Goal: Find specific page/section: Find specific page/section

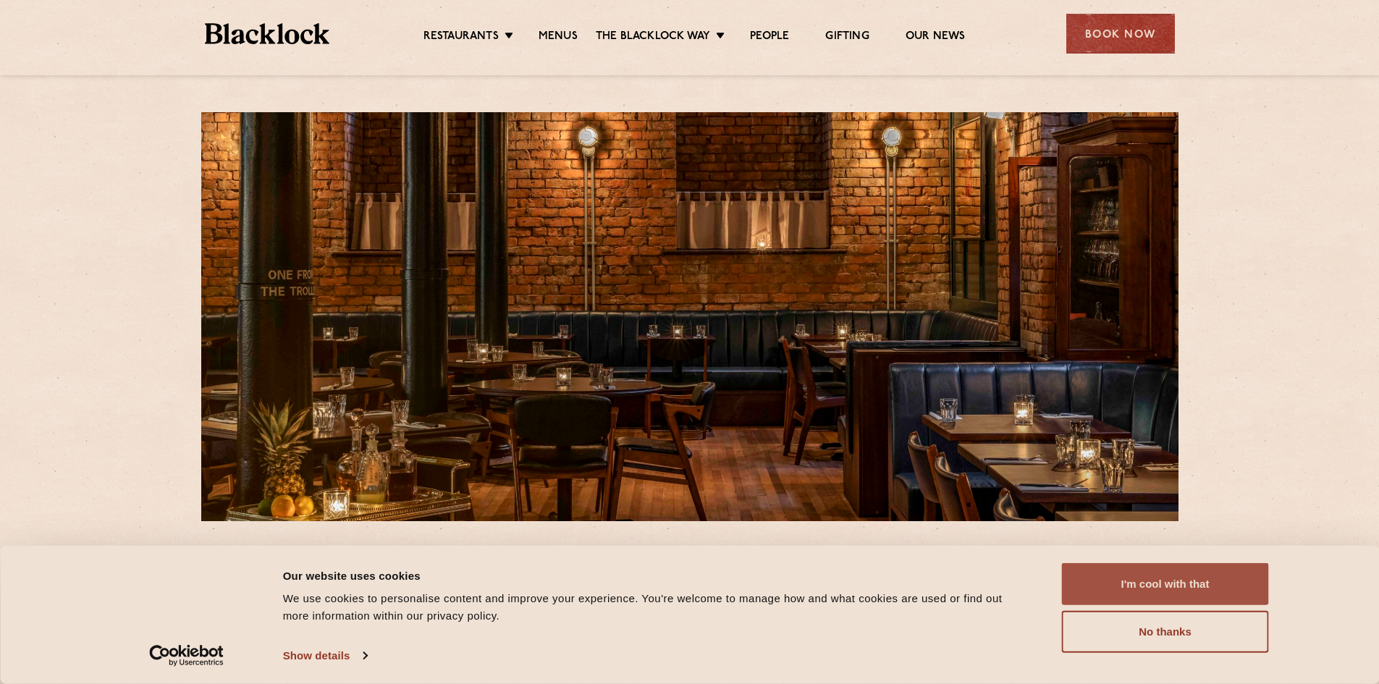
click at [1125, 591] on button "I'm cool with that" at bounding box center [1165, 584] width 207 height 42
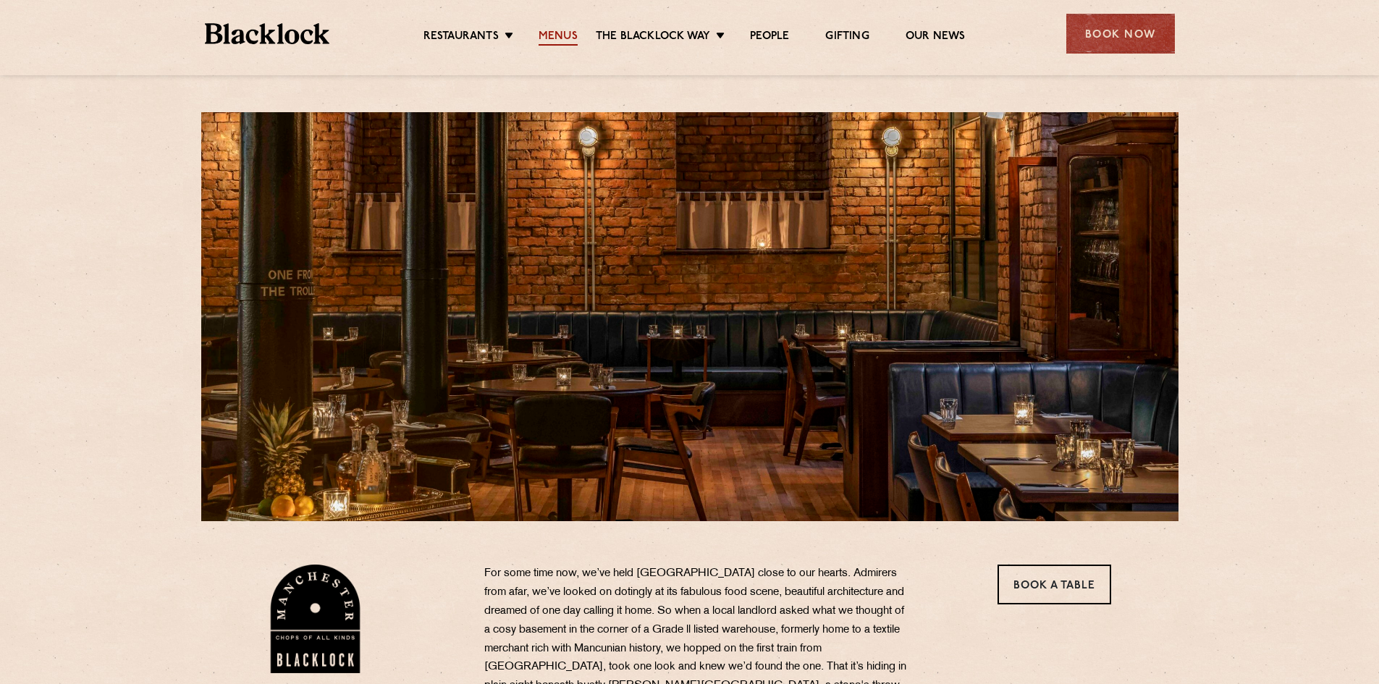
click at [548, 38] on link "Menus" at bounding box center [558, 38] width 39 height 16
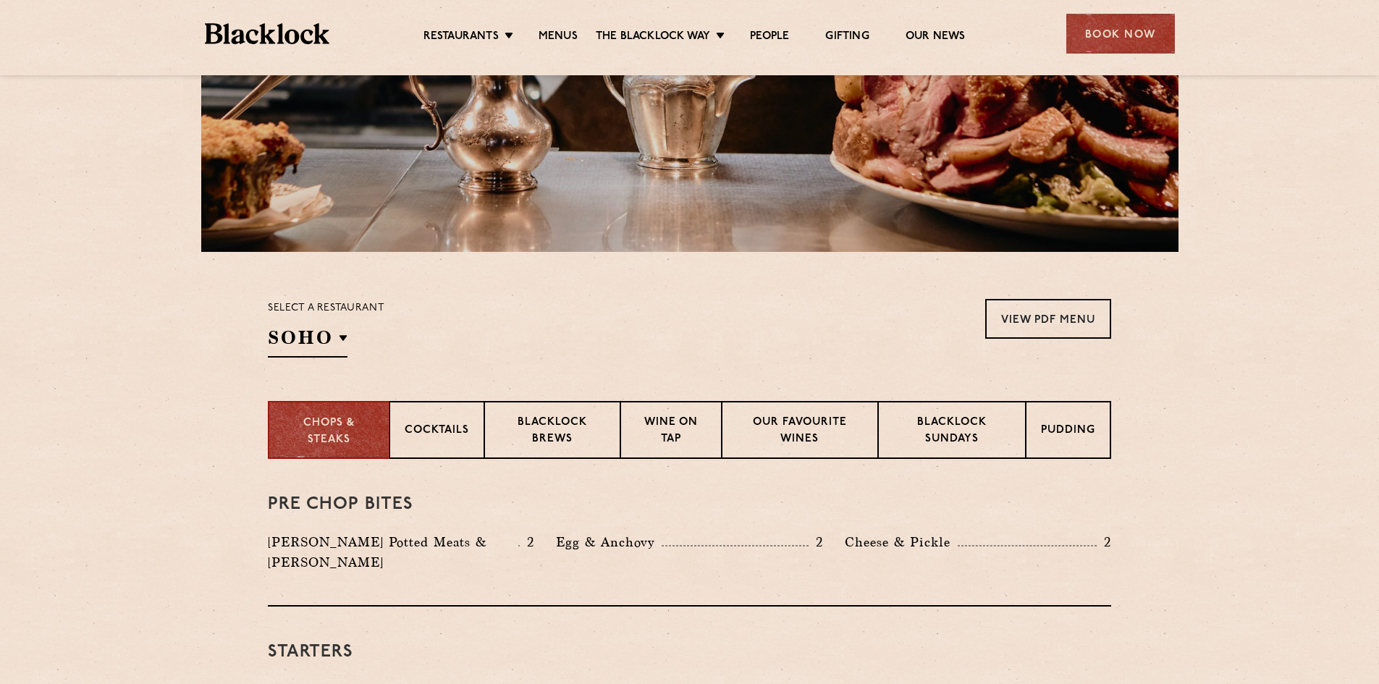
scroll to position [290, 0]
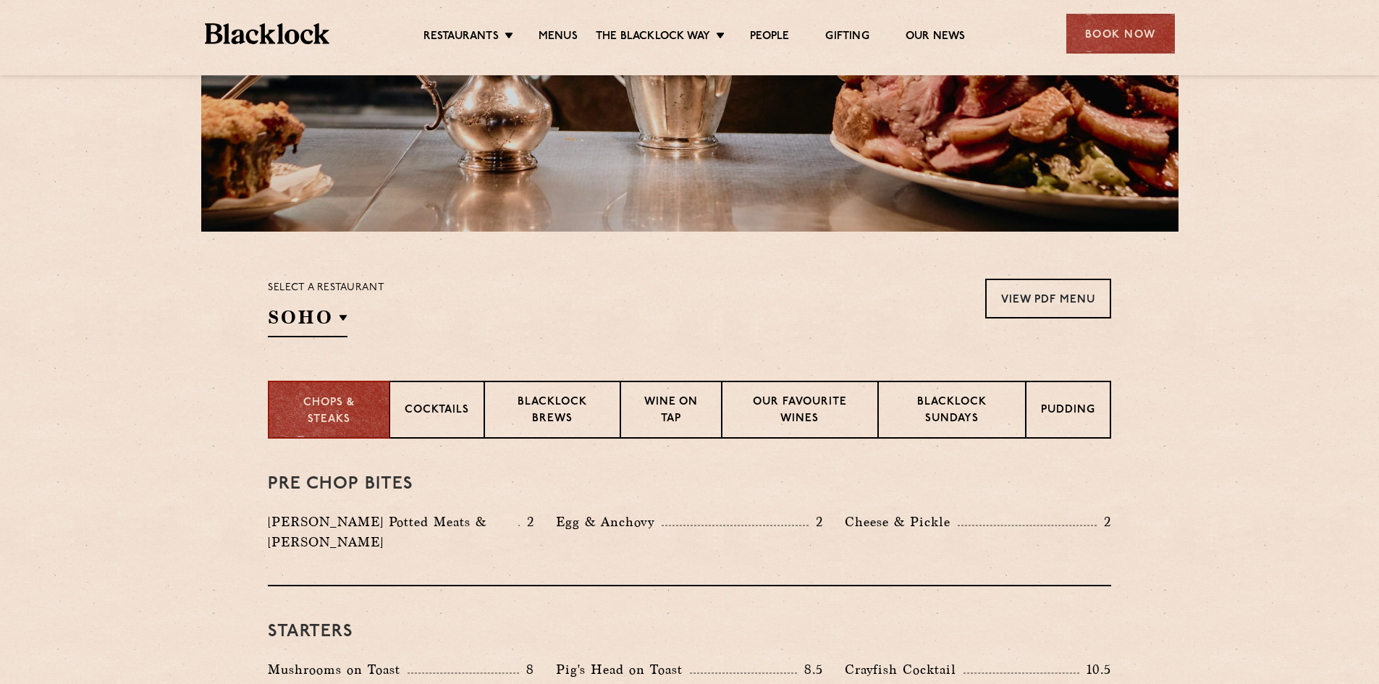
click at [266, 322] on div "Select a restaurant [GEOGRAPHIC_DATA] [GEOGRAPHIC_DATA] [GEOGRAPHIC_DATA] [GEOG…" at bounding box center [690, 308] width 880 height 59
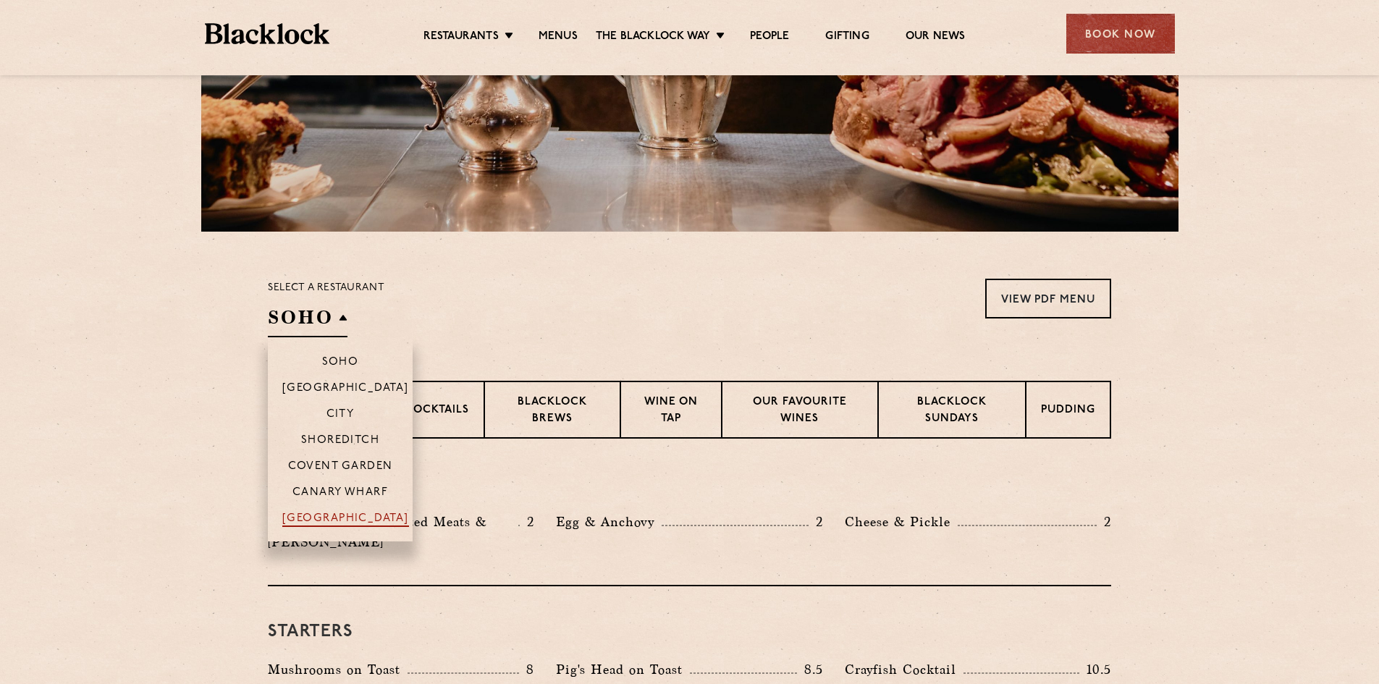
click at [314, 515] on p "[GEOGRAPHIC_DATA]" at bounding box center [345, 520] width 127 height 14
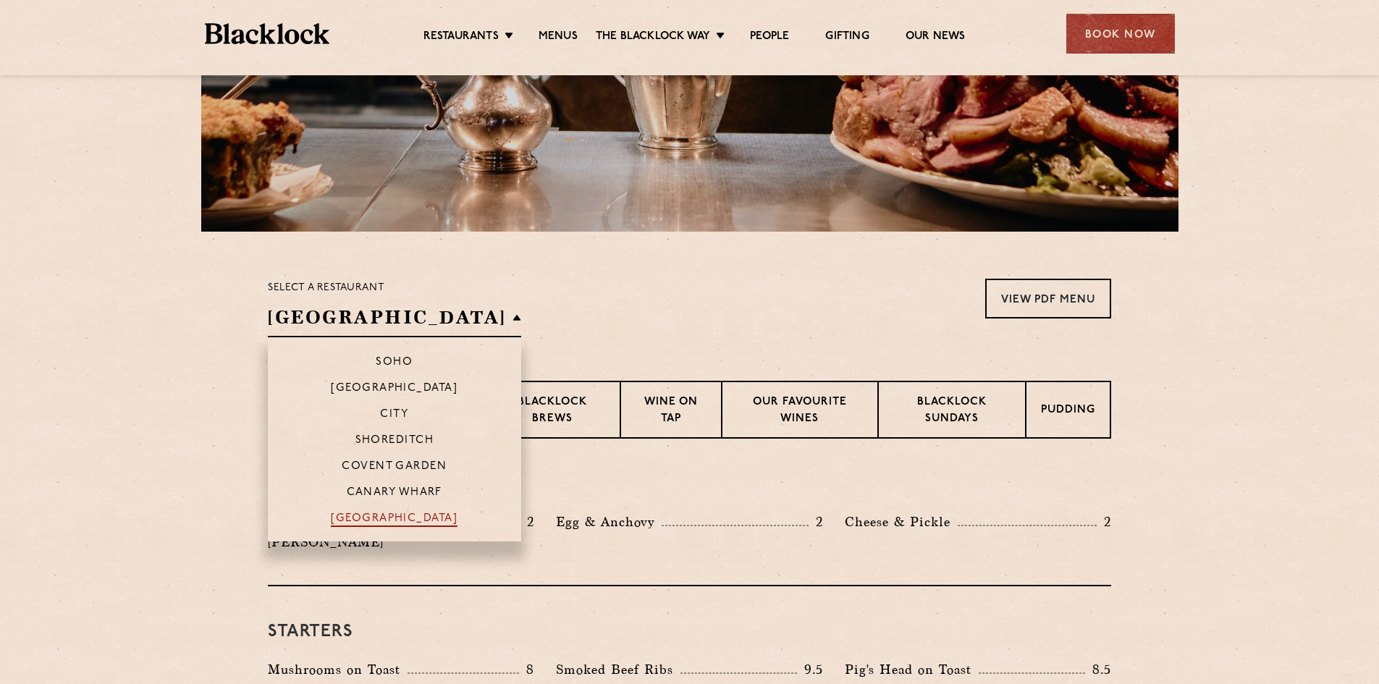
click at [331, 523] on p "[GEOGRAPHIC_DATA]" at bounding box center [394, 520] width 127 height 14
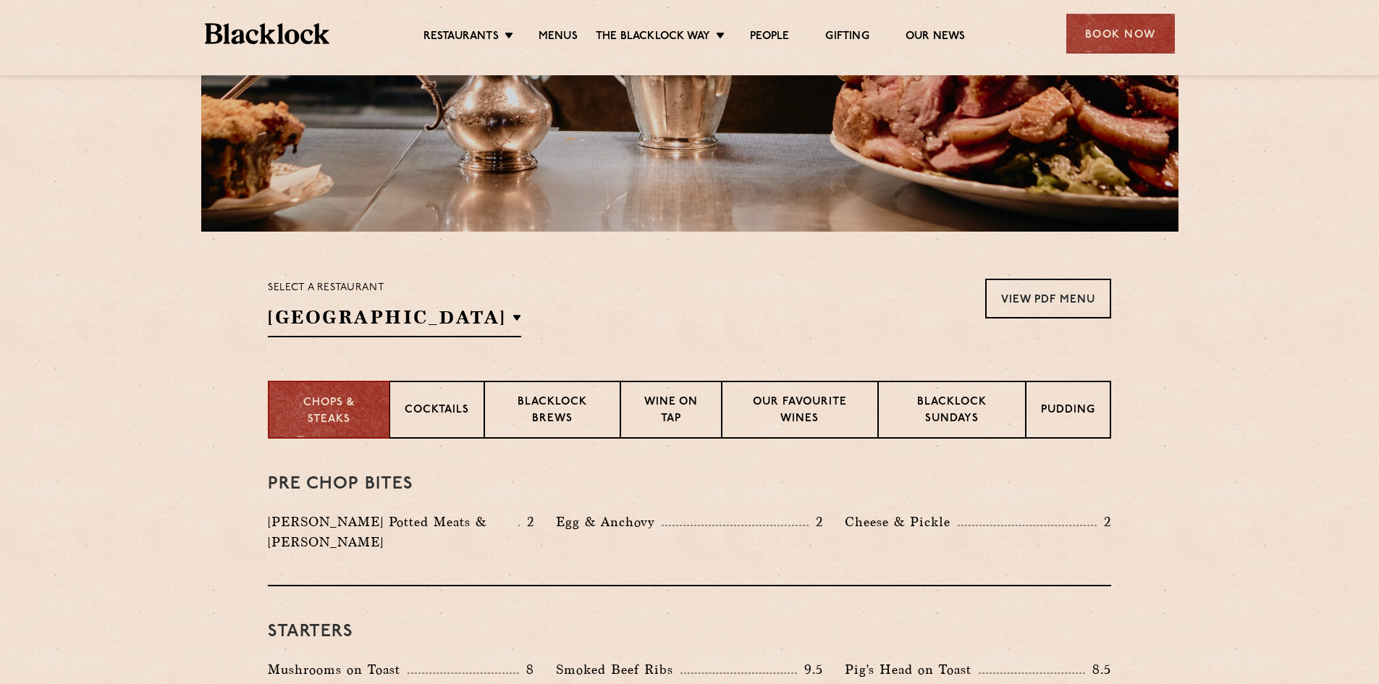
click at [626, 275] on section "Select a restaurant [GEOGRAPHIC_DATA] [GEOGRAPHIC_DATA] [GEOGRAPHIC_DATA] [GEOG…" at bounding box center [689, 306] width 1379 height 149
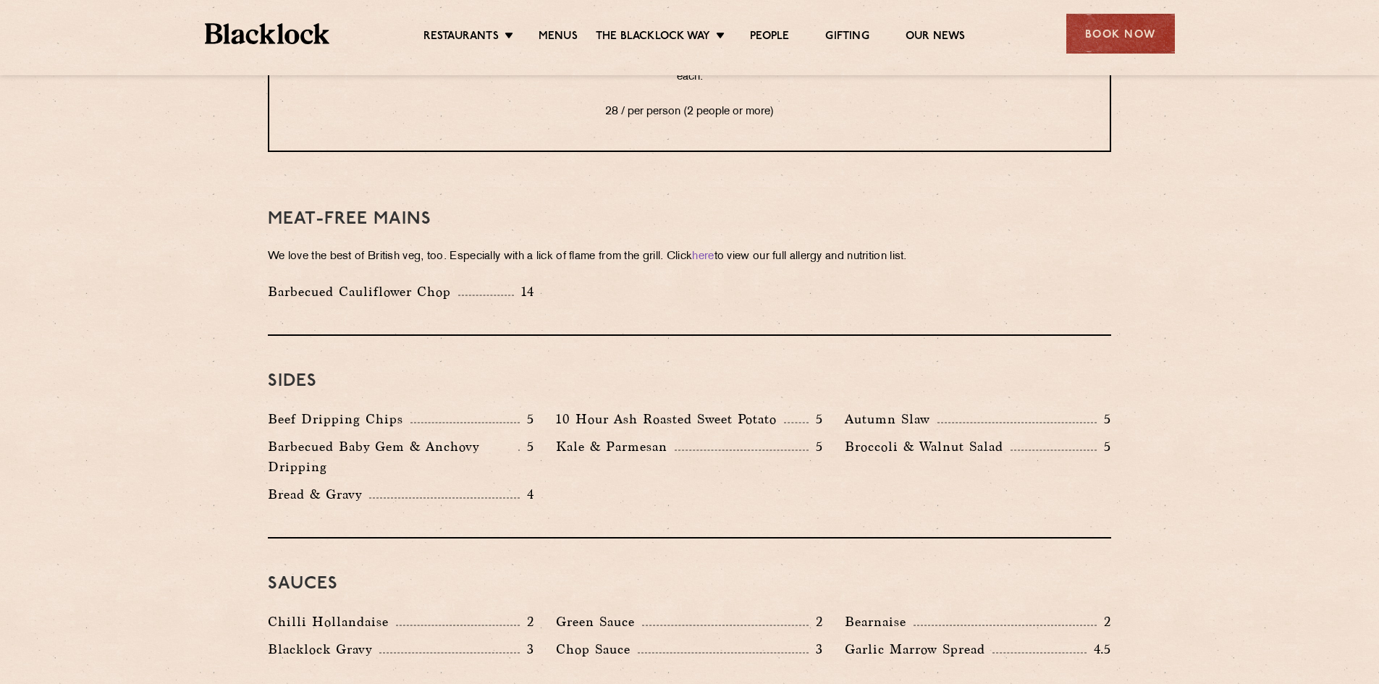
scroll to position [1810, 0]
